Goal: Task Accomplishment & Management: Manage account settings

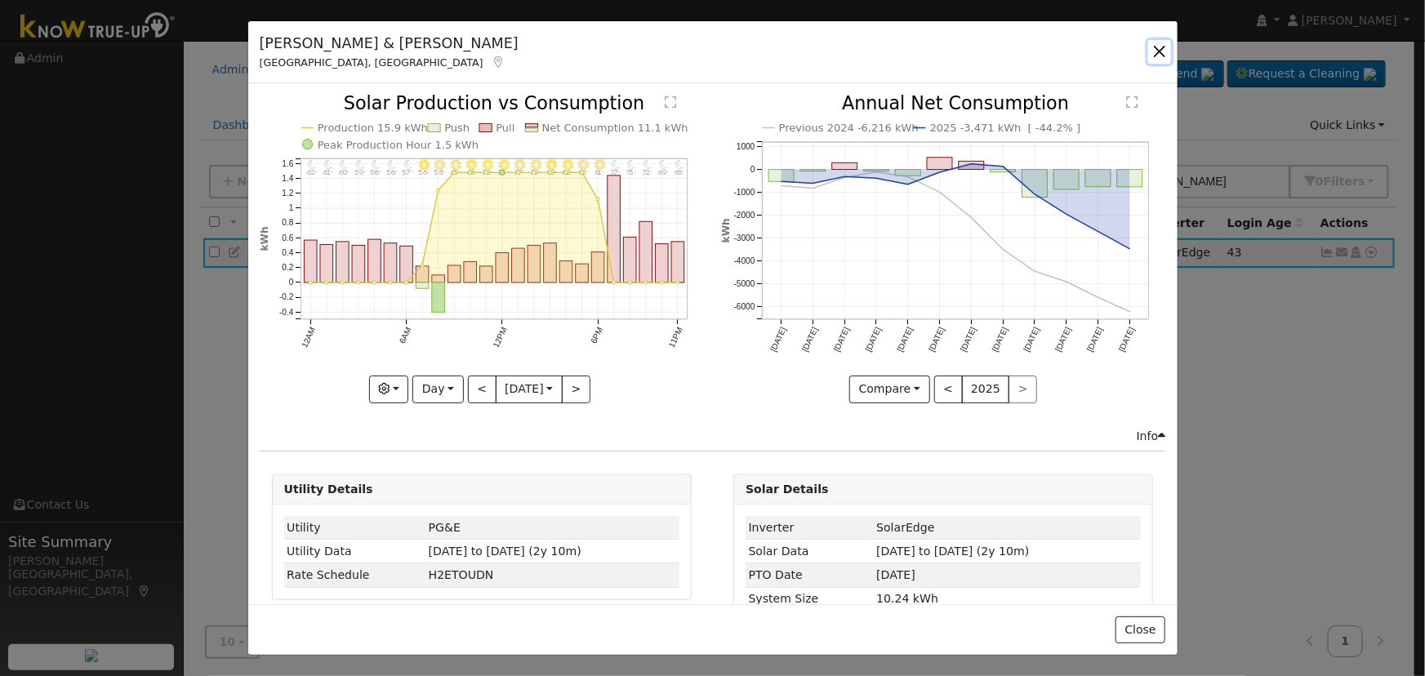
click at [1149, 47] on button "button" at bounding box center [1159, 51] width 23 height 23
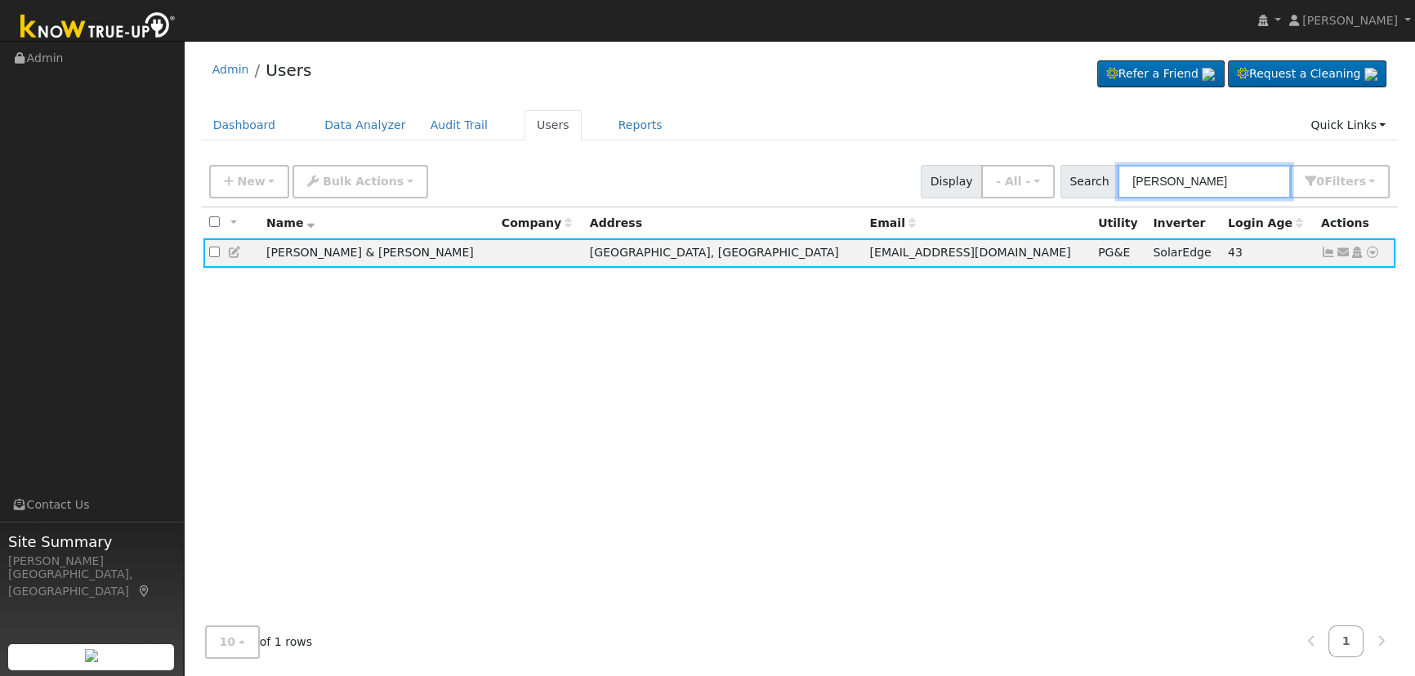
click at [1225, 180] on input "[PERSON_NAME]" at bounding box center [1203, 181] width 173 height 33
drag, startPoint x: 1205, startPoint y: 179, endPoint x: 869, endPoint y: 155, distance: 337.3
click at [873, 163] on div "New Add User Quick Add Quick Connect Quick Convert Lead Bulk Actions Send Email…" at bounding box center [799, 178] width 1187 height 39
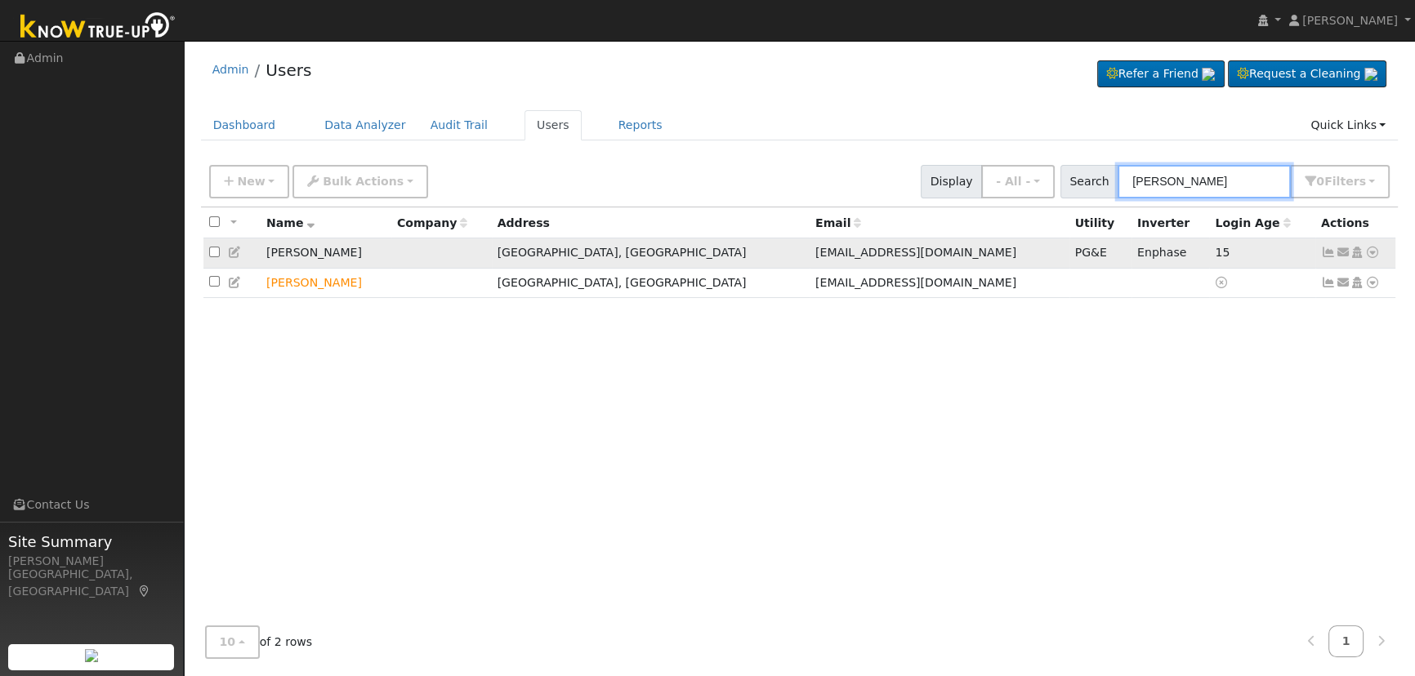
type input "[PERSON_NAME]"
click at [229, 249] on icon at bounding box center [235, 252] width 15 height 11
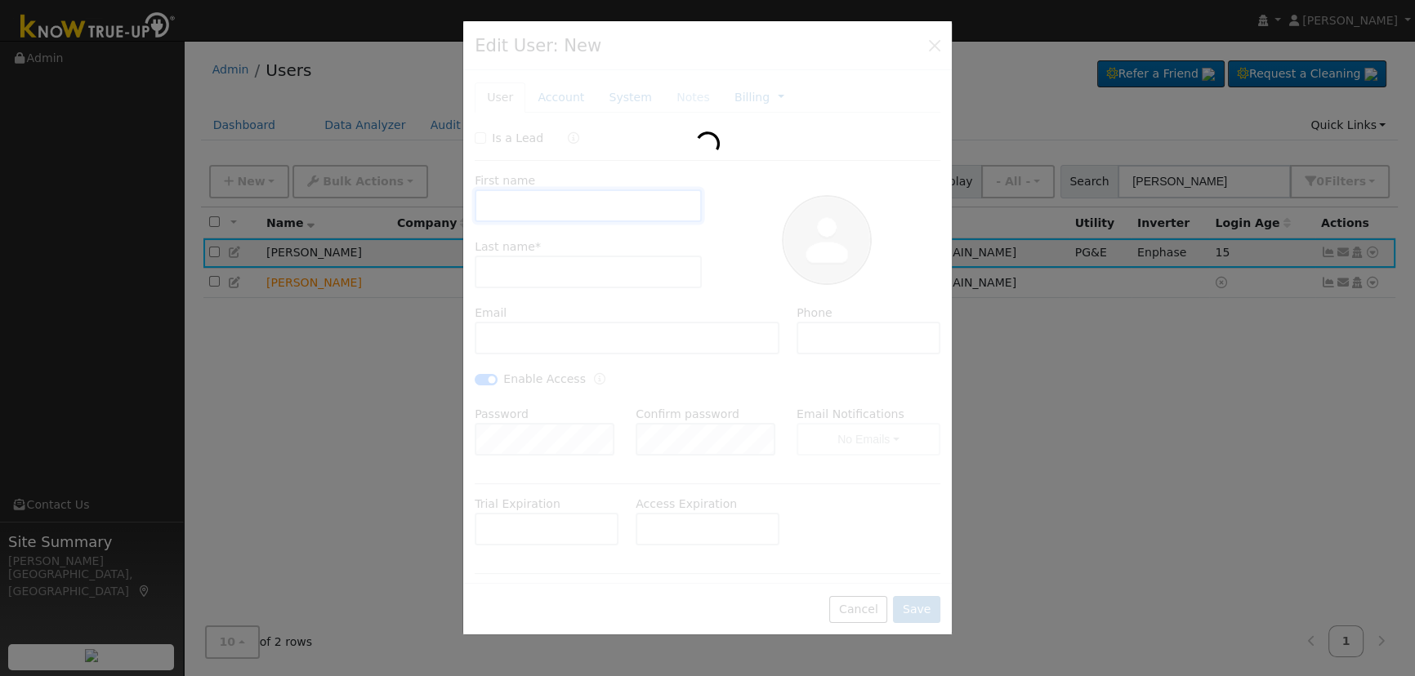
type input "[PERSON_NAME]"
type input "[EMAIL_ADDRESS][DOMAIN_NAME]"
type input "[PHONE_NUMBER]"
checkbox input "true"
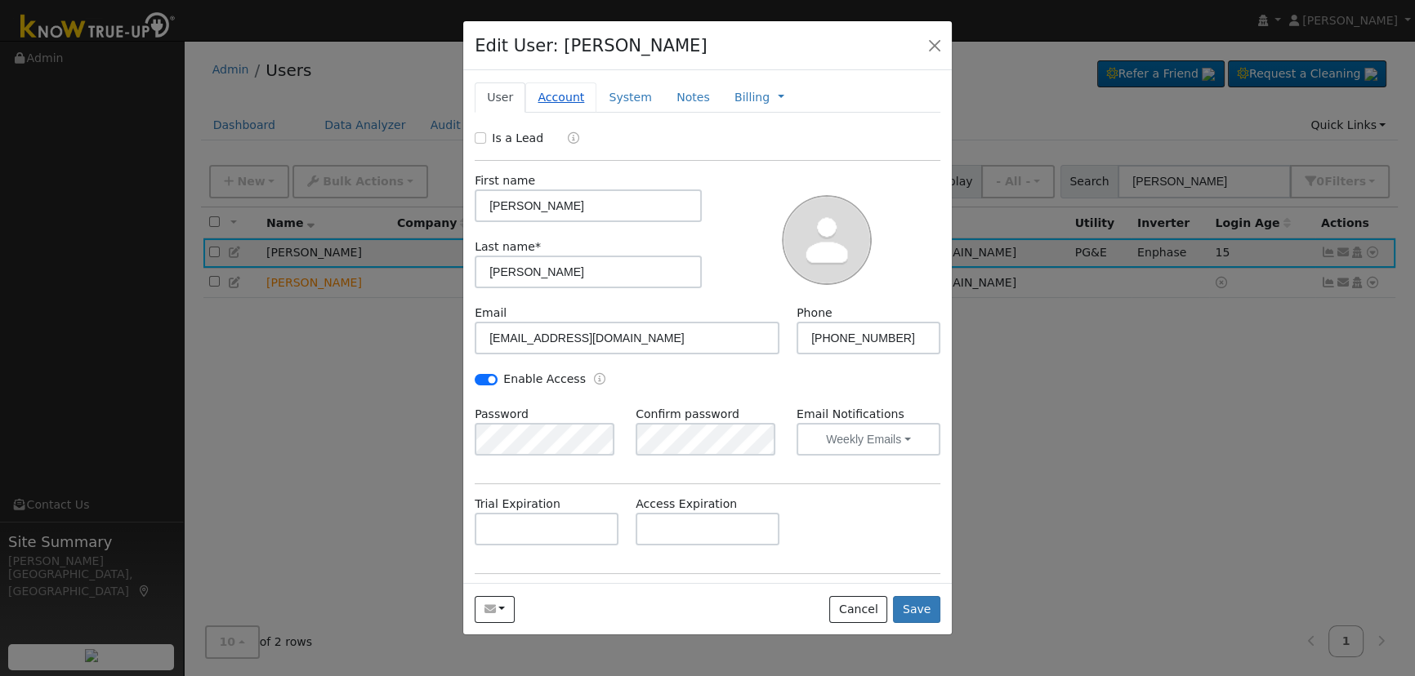
click at [567, 95] on link "Account" at bounding box center [560, 97] width 71 height 30
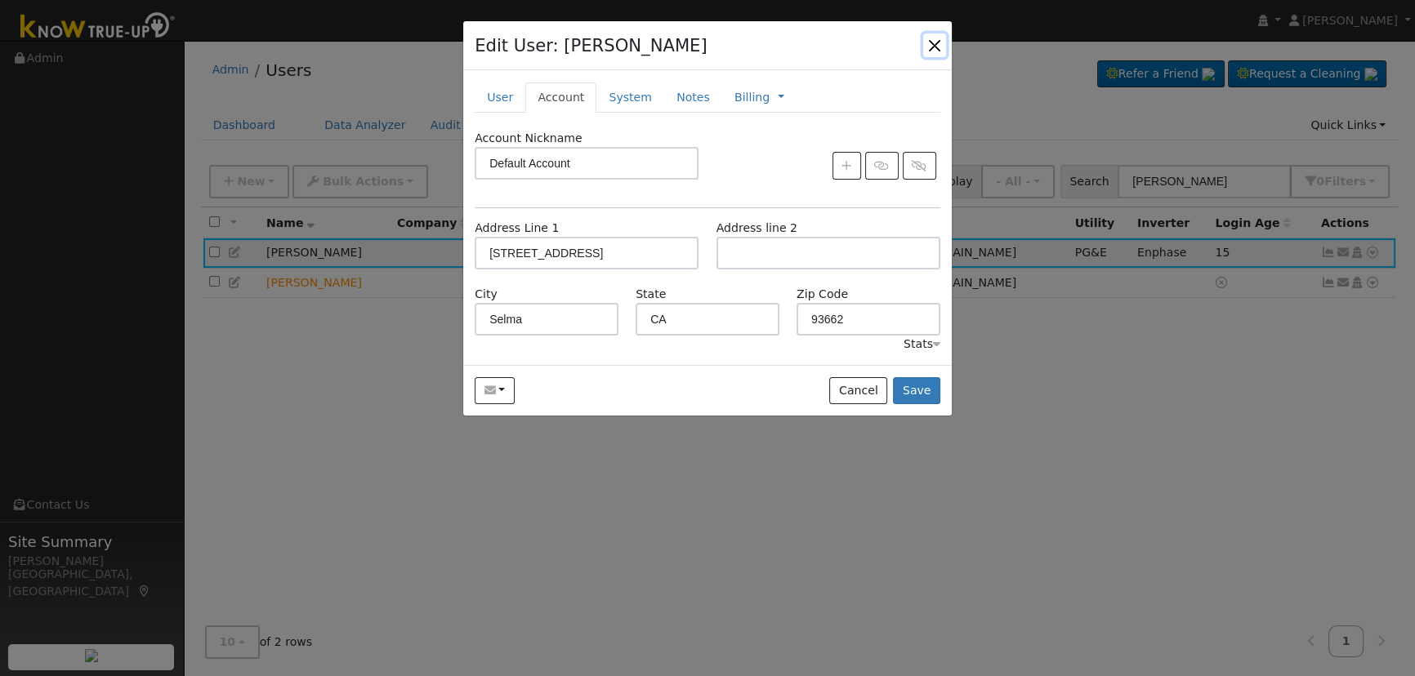
click at [938, 42] on button "button" at bounding box center [934, 44] width 23 height 23
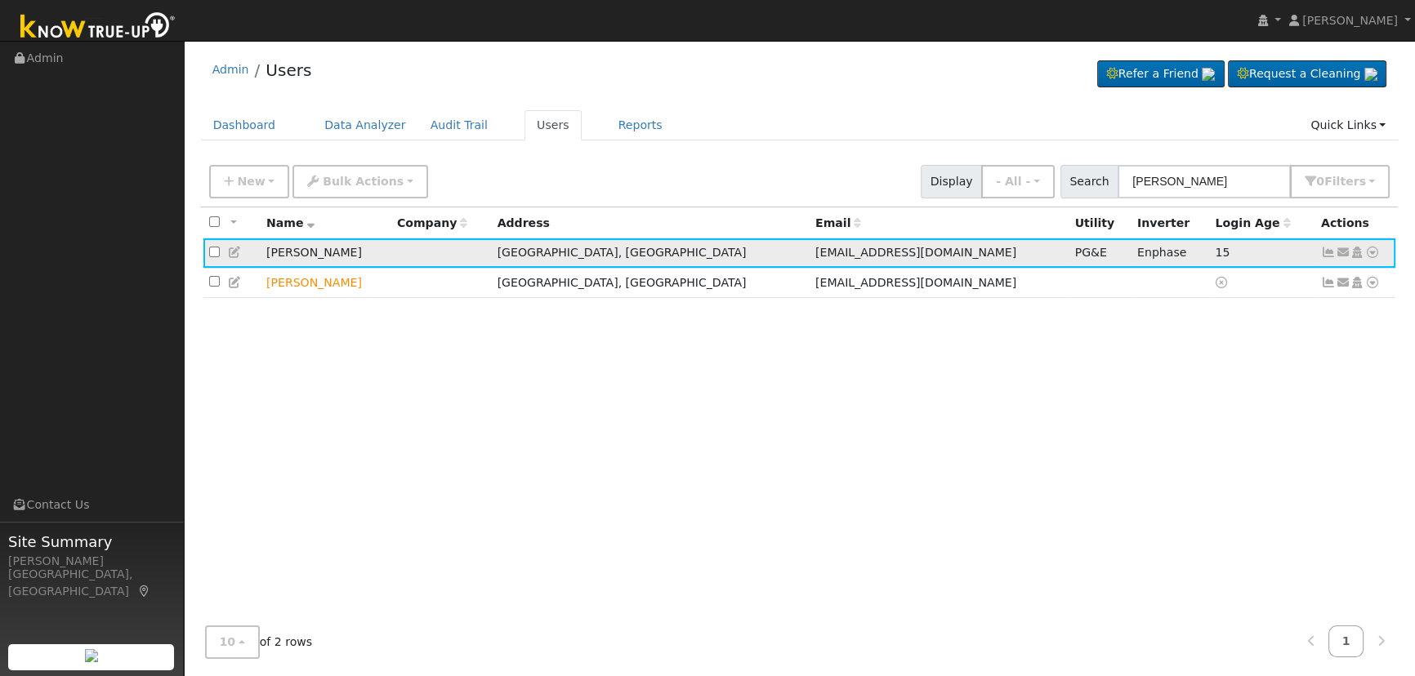
click at [1321, 253] on icon at bounding box center [1328, 252] width 15 height 11
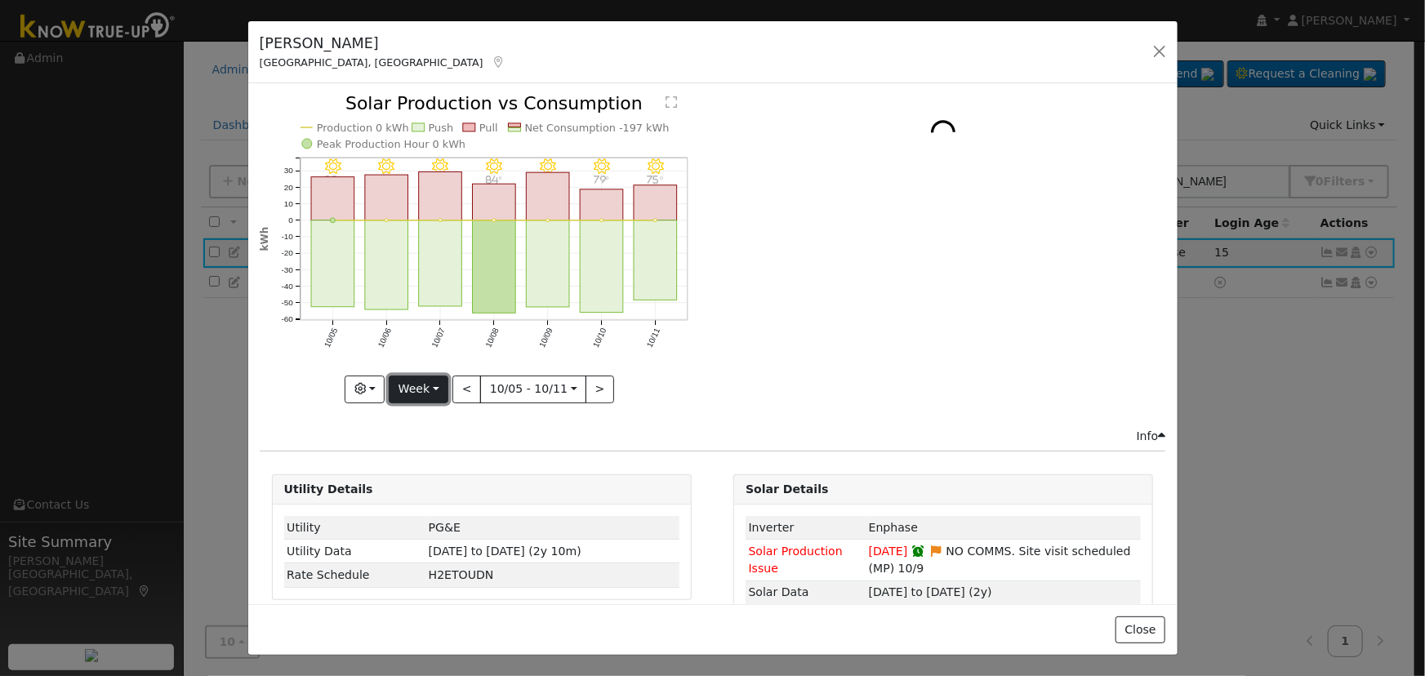
click at [433, 383] on button "Week" at bounding box center [419, 390] width 60 height 28
click at [433, 415] on link "Day" at bounding box center [447, 422] width 114 height 23
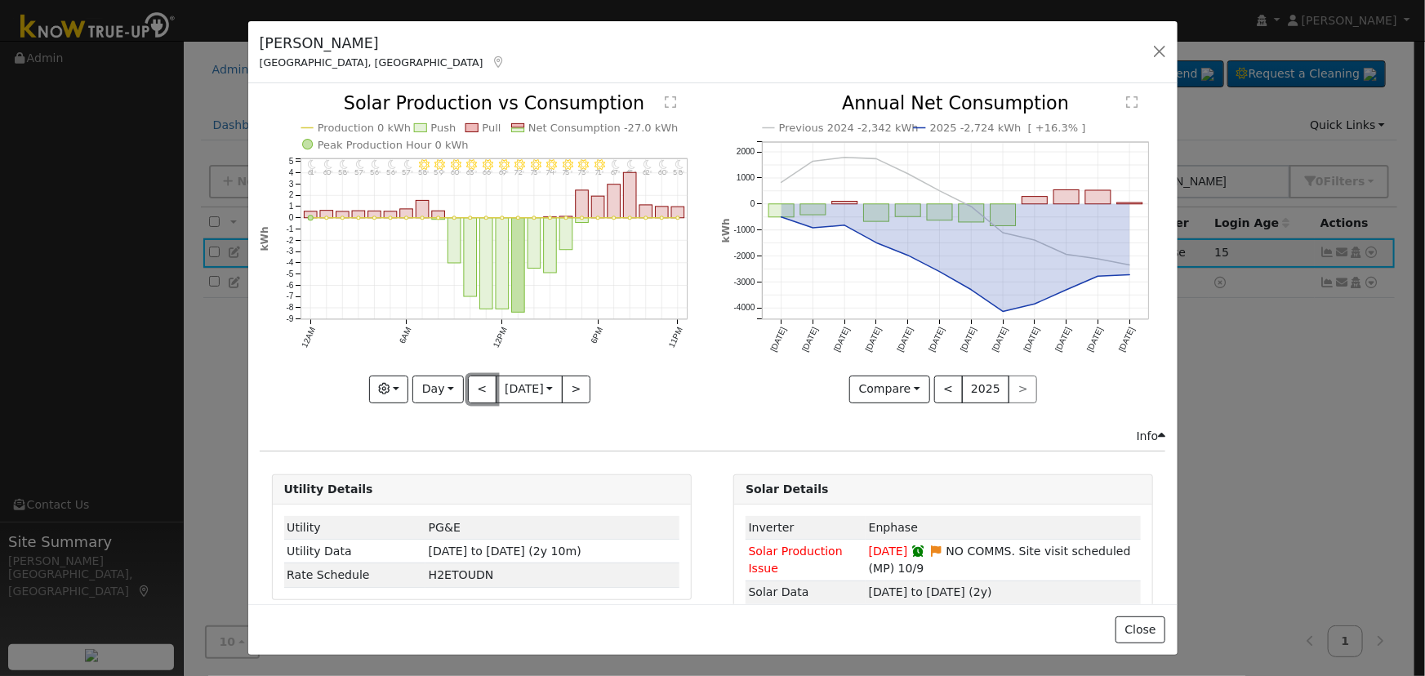
click at [477, 390] on button "<" at bounding box center [482, 390] width 29 height 28
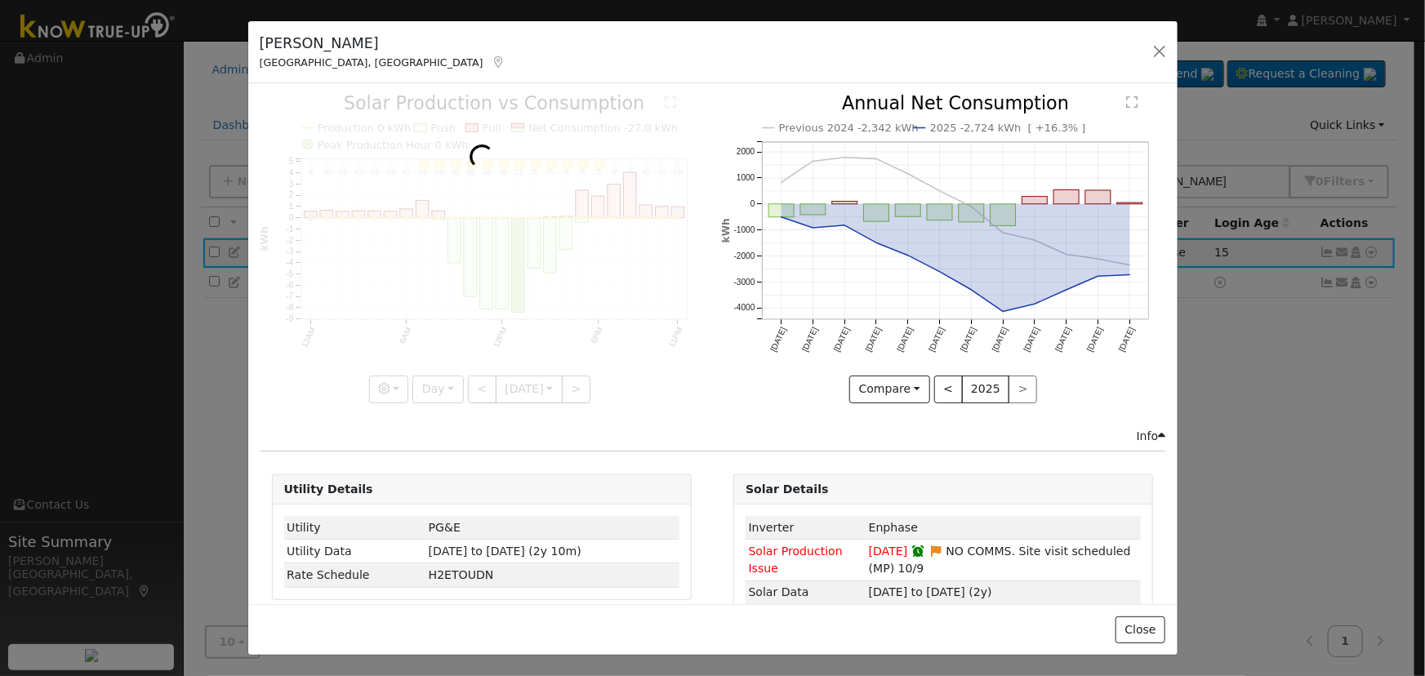
click at [475, 390] on div at bounding box center [482, 249] width 444 height 308
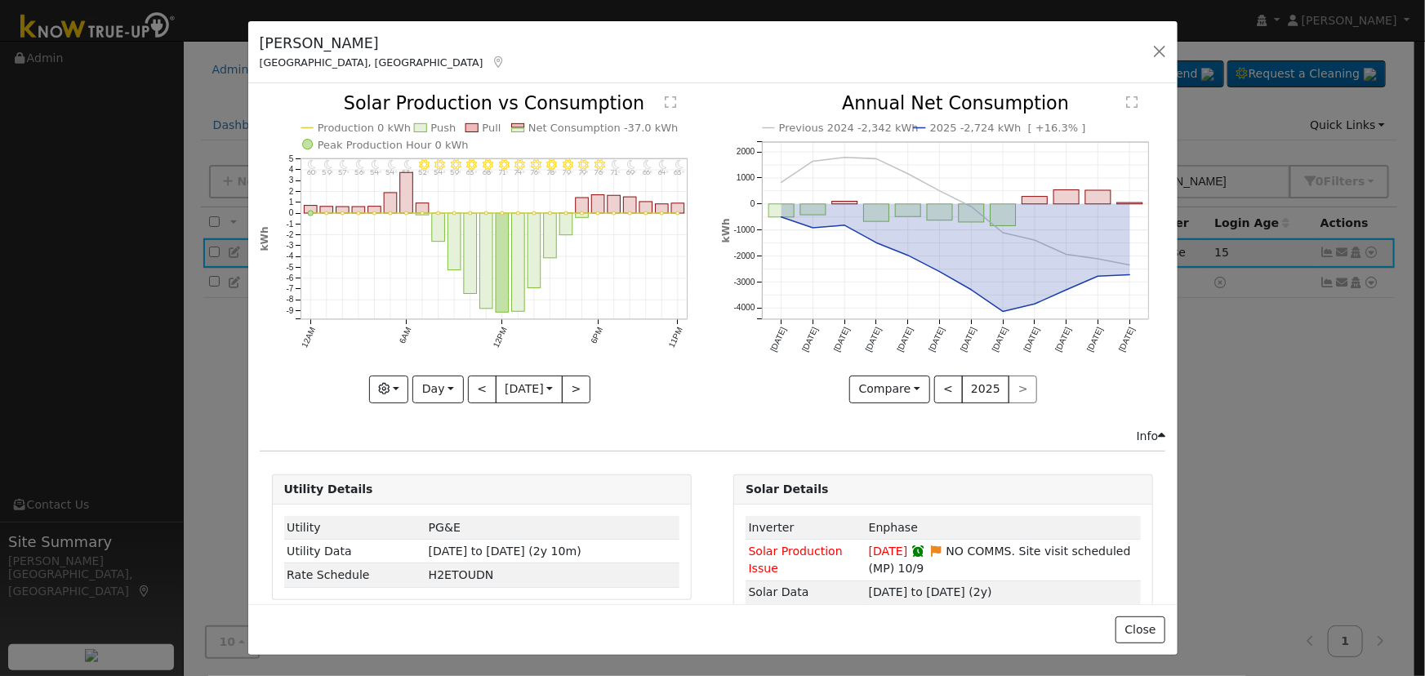
click at [475, 391] on div at bounding box center [482, 249] width 444 height 308
click at [474, 391] on button "<" at bounding box center [482, 390] width 29 height 28
click at [0, 0] on div at bounding box center [0, 0] width 0 height 0
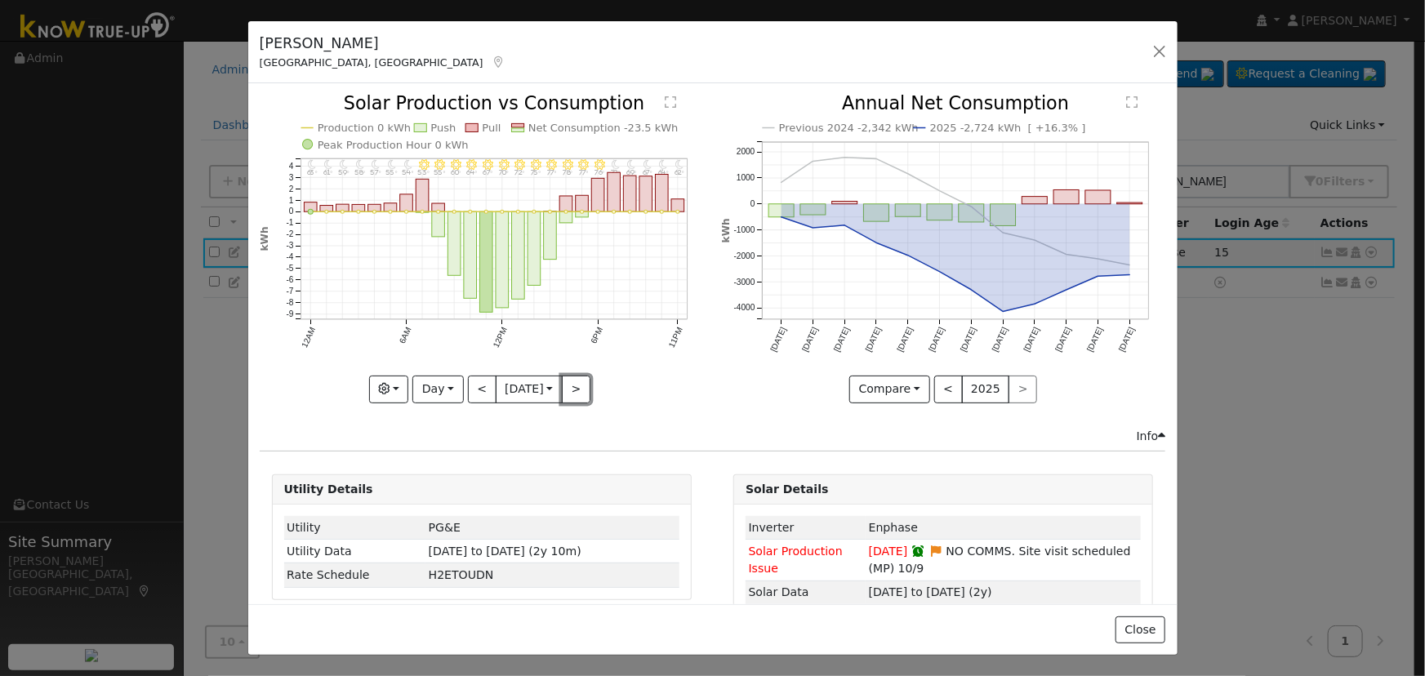
click at [576, 376] on button ">" at bounding box center [576, 390] width 29 height 28
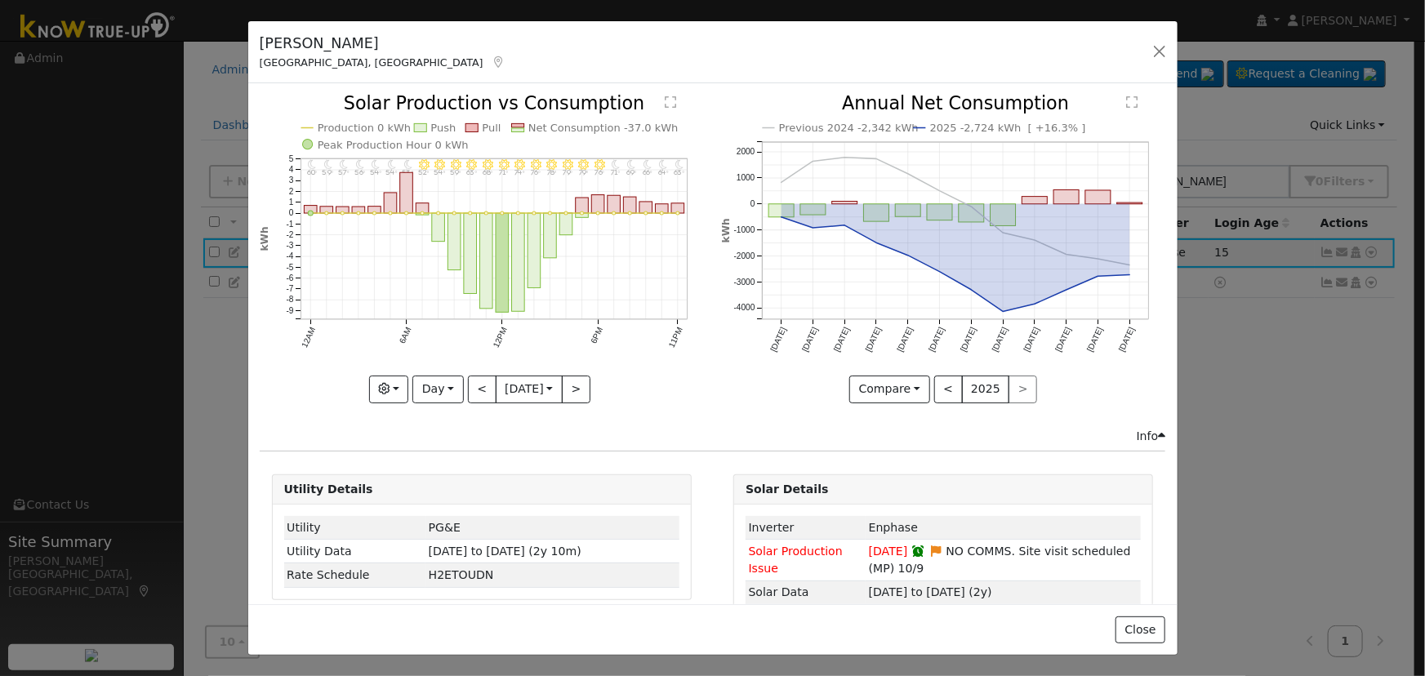
click at [574, 376] on div at bounding box center [482, 249] width 444 height 308
click at [574, 376] on button ">" at bounding box center [576, 390] width 29 height 28
type input "[DATE]"
click at [1155, 55] on button "button" at bounding box center [1159, 51] width 23 height 23
